Goal: Find specific page/section: Find specific page/section

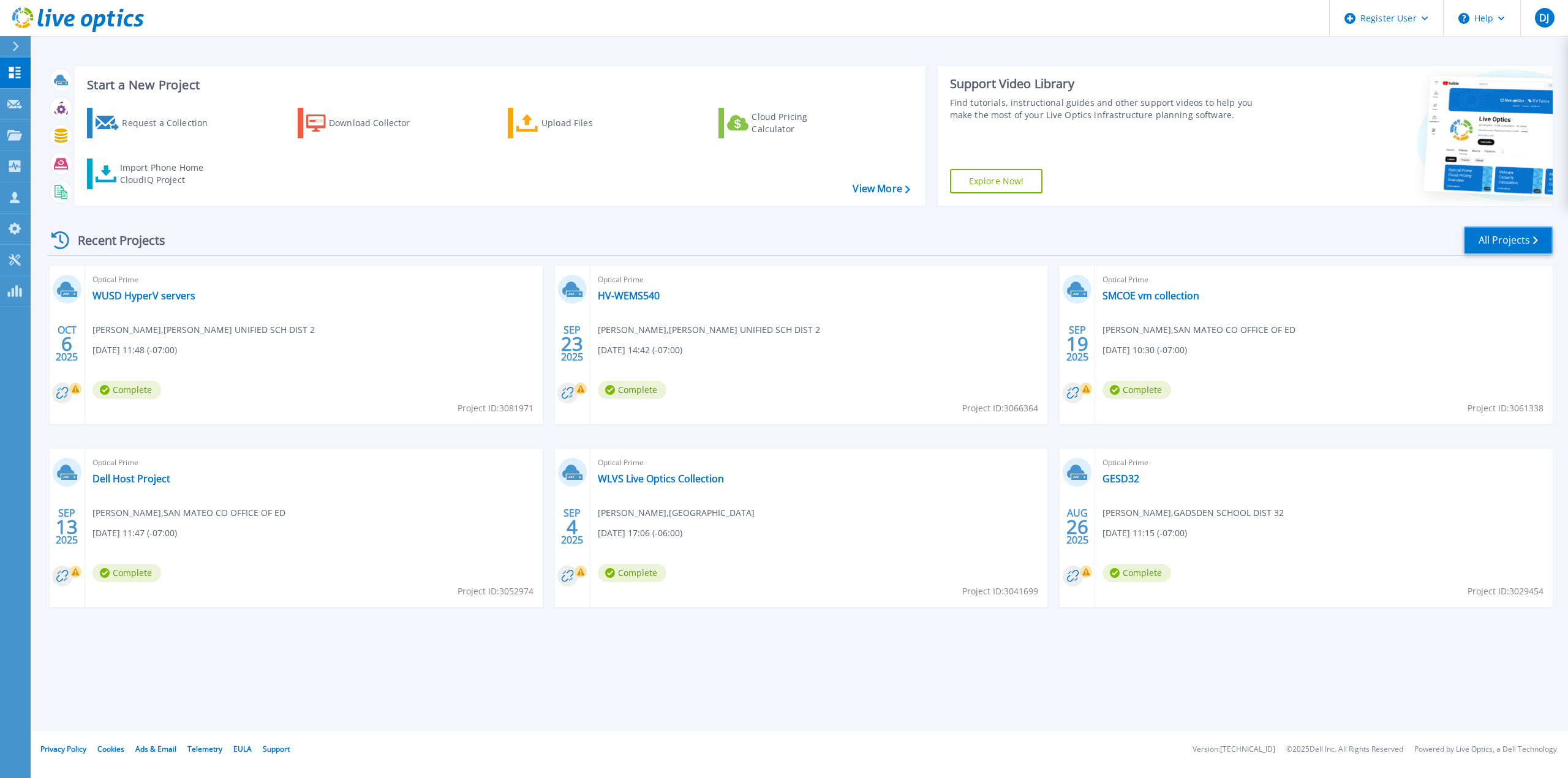
click at [1506, 237] on link "All Projects" at bounding box center [1508, 240] width 89 height 28
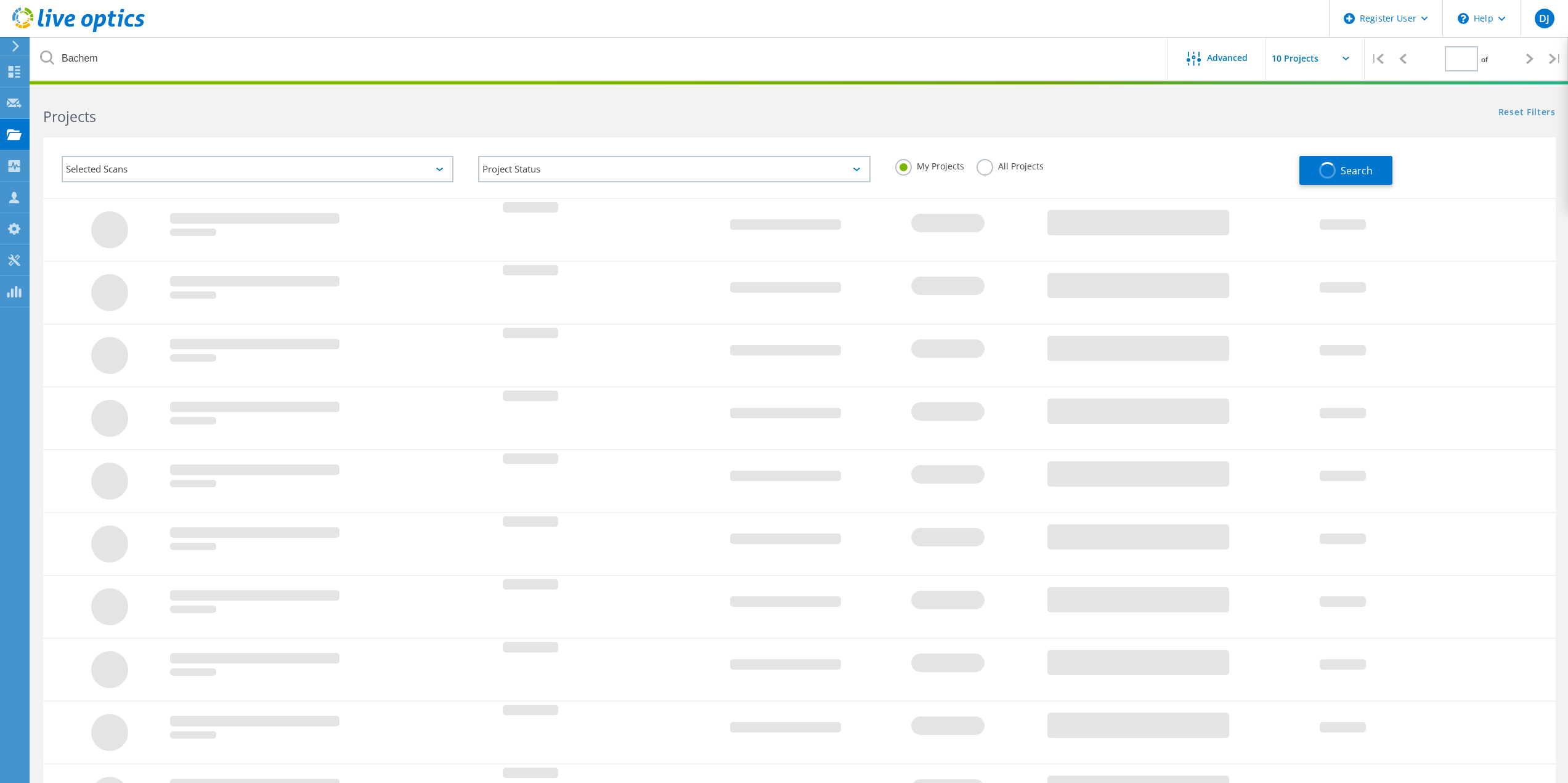
type input "1"
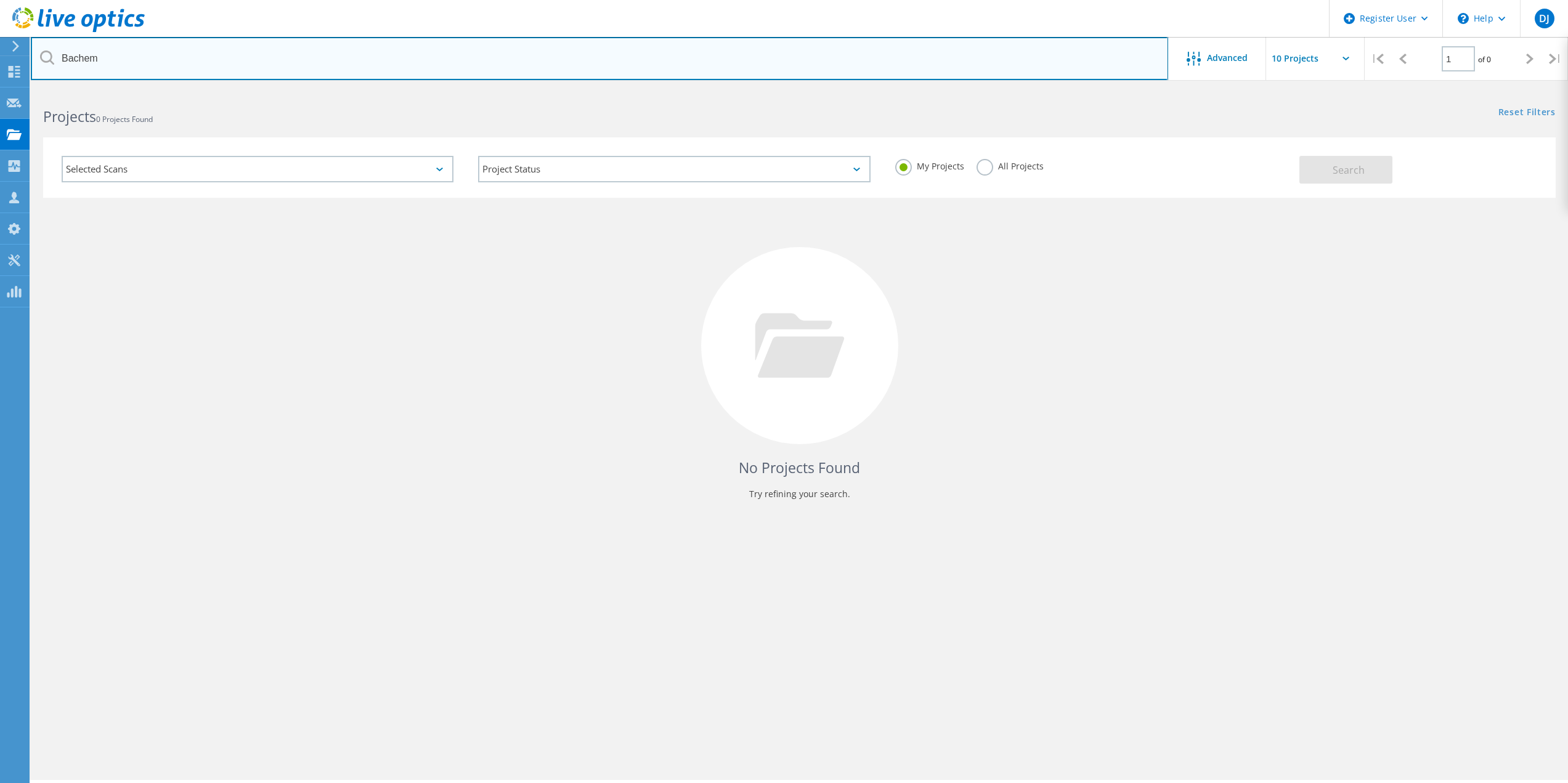
click at [140, 59] on input "Bachem" at bounding box center [599, 58] width 1137 height 43
paste input "[EMAIL_ADDRESS][DOMAIN_NAME]"
type input "[EMAIL_ADDRESS][DOMAIN_NAME]"
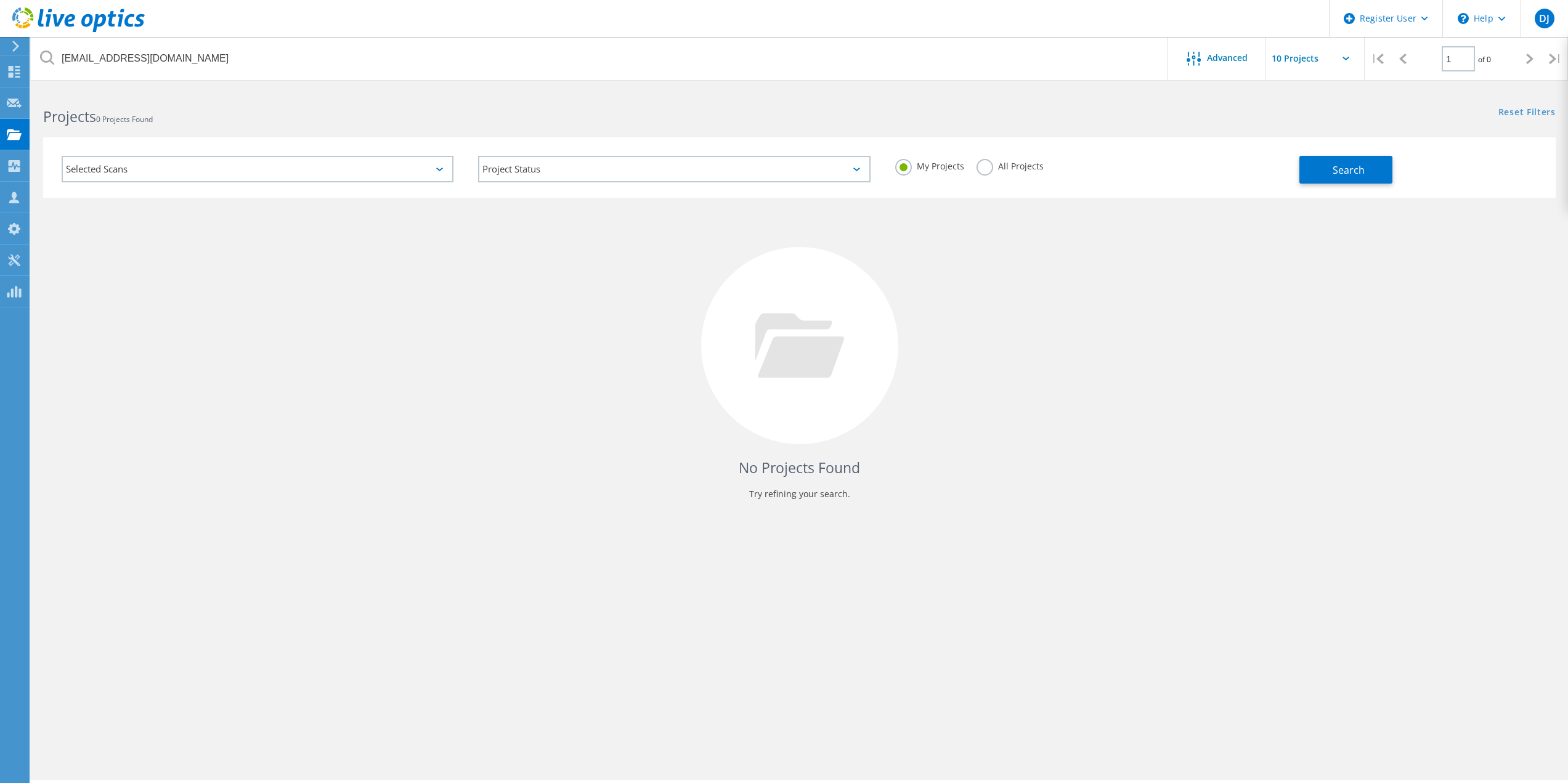
click at [982, 170] on label "All Projects" at bounding box center [1010, 164] width 67 height 12
click at [0, 0] on input "All Projects" at bounding box center [0, 0] width 0 height 0
click at [1372, 173] on button "Search" at bounding box center [1346, 169] width 93 height 28
